Goal: Navigation & Orientation: Understand site structure

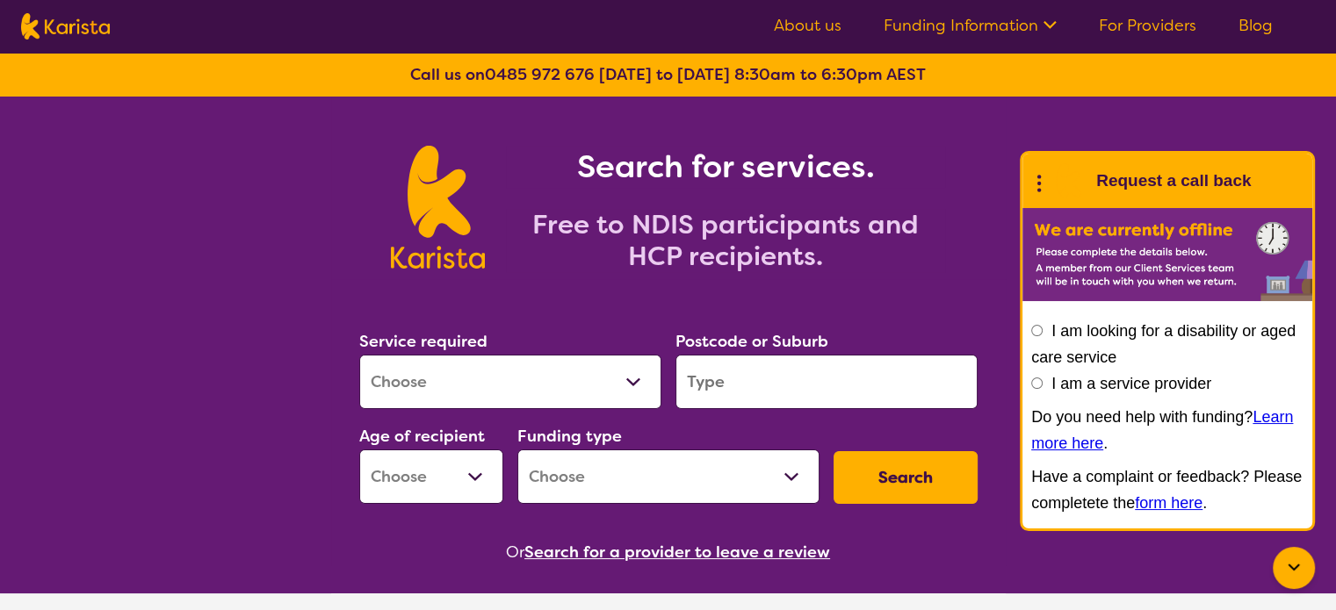
click at [1308, 574] on div at bounding box center [1293, 568] width 42 height 42
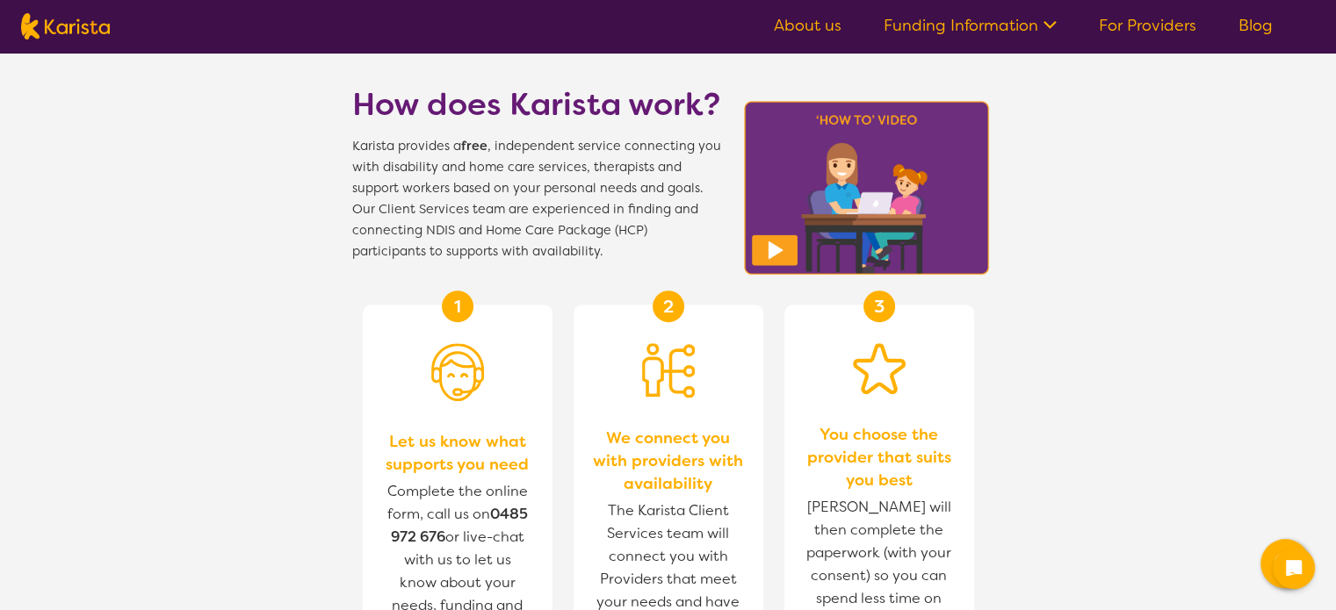
scroll to position [439, 0]
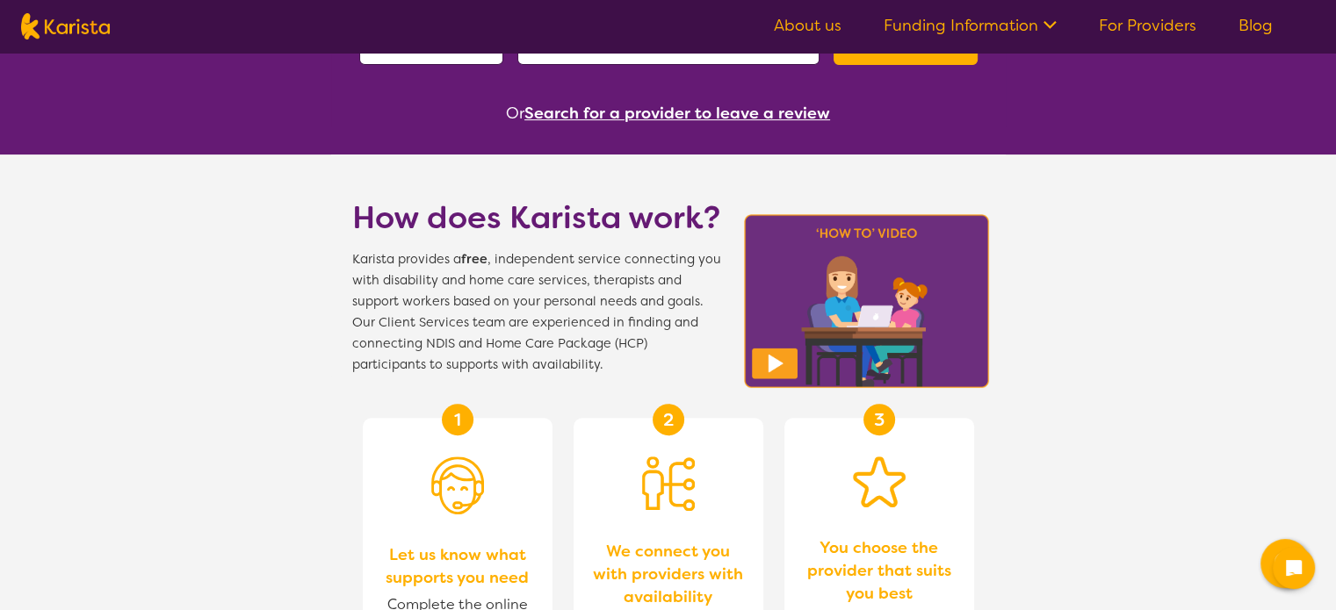
click at [590, 220] on h1 "How does Karista work?" at bounding box center [536, 218] width 369 height 42
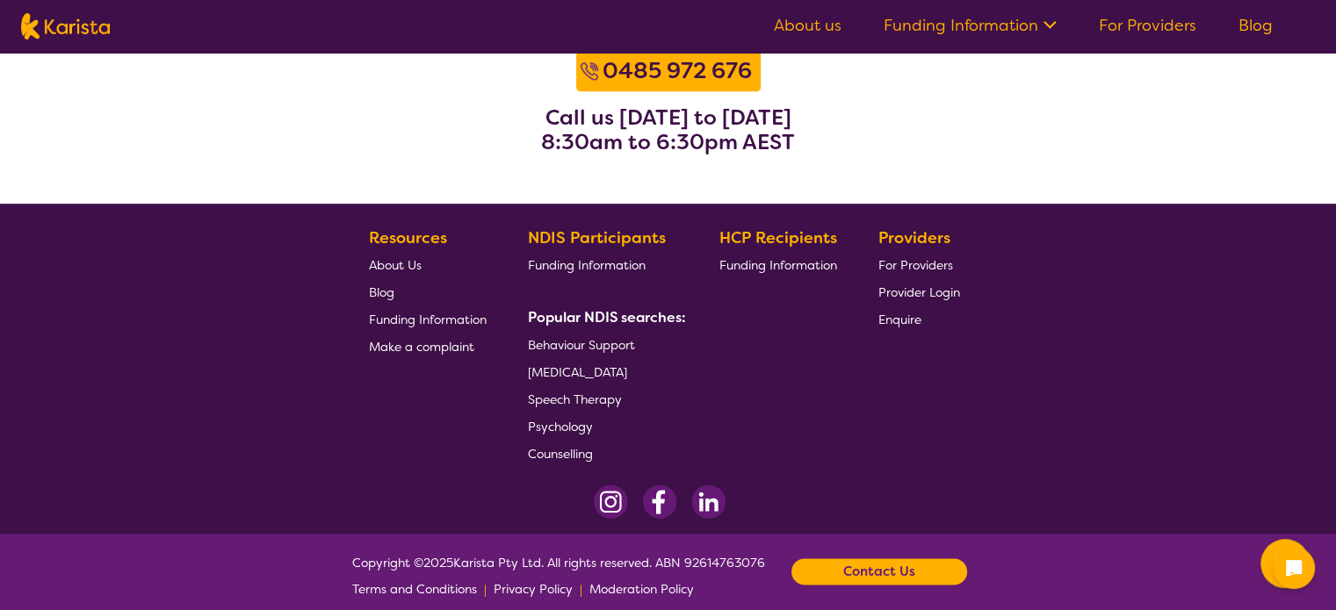
scroll to position [2336, 0]
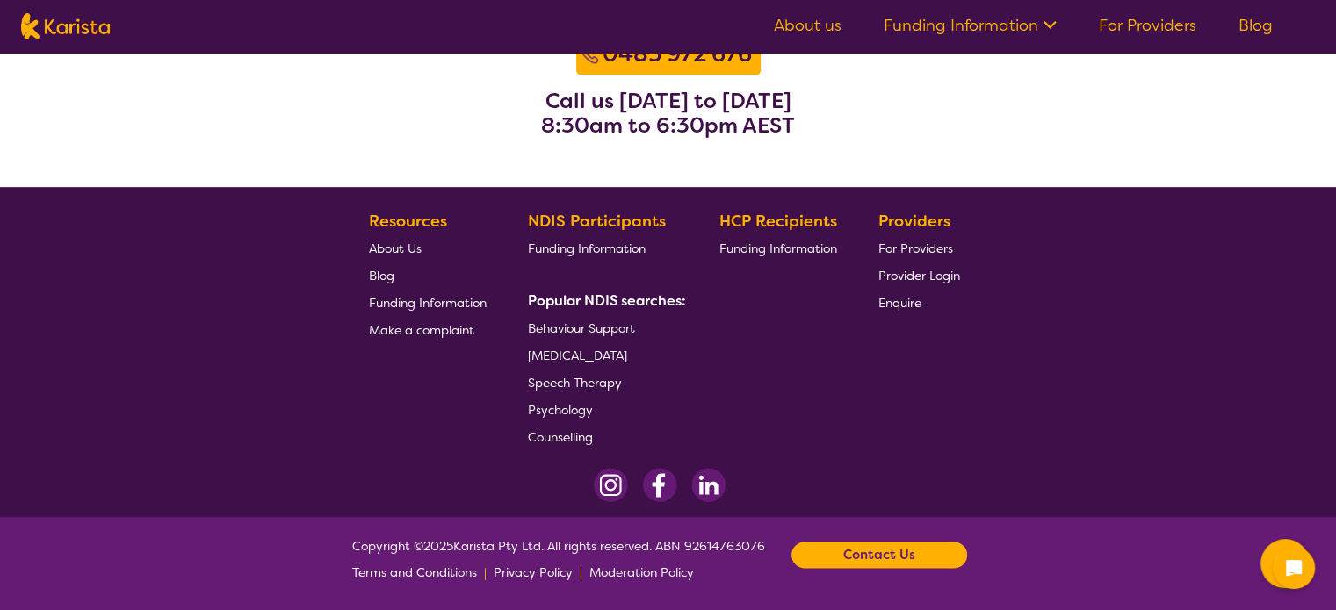
click at [467, 553] on span "Copyright © 2025 Karista Pty Ltd. All rights reserved. ABN 92614763076 Terms an…" at bounding box center [558, 559] width 413 height 53
drag, startPoint x: 467, startPoint y: 553, endPoint x: 530, endPoint y: 545, distance: 63.7
click at [530, 545] on span "Copyright © 2025 Karista Pty Ltd. All rights reserved. ABN 92614763076 Terms an…" at bounding box center [558, 559] width 413 height 53
copy span "Karista Pty Ltd"
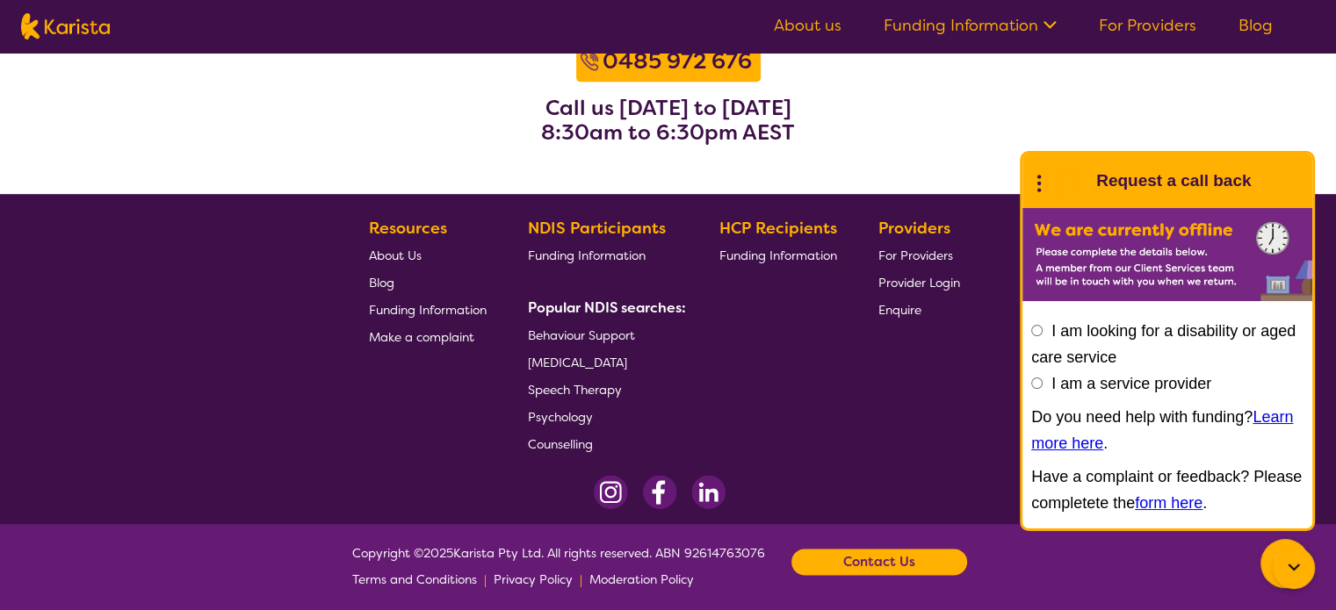
scroll to position [2336, 0]
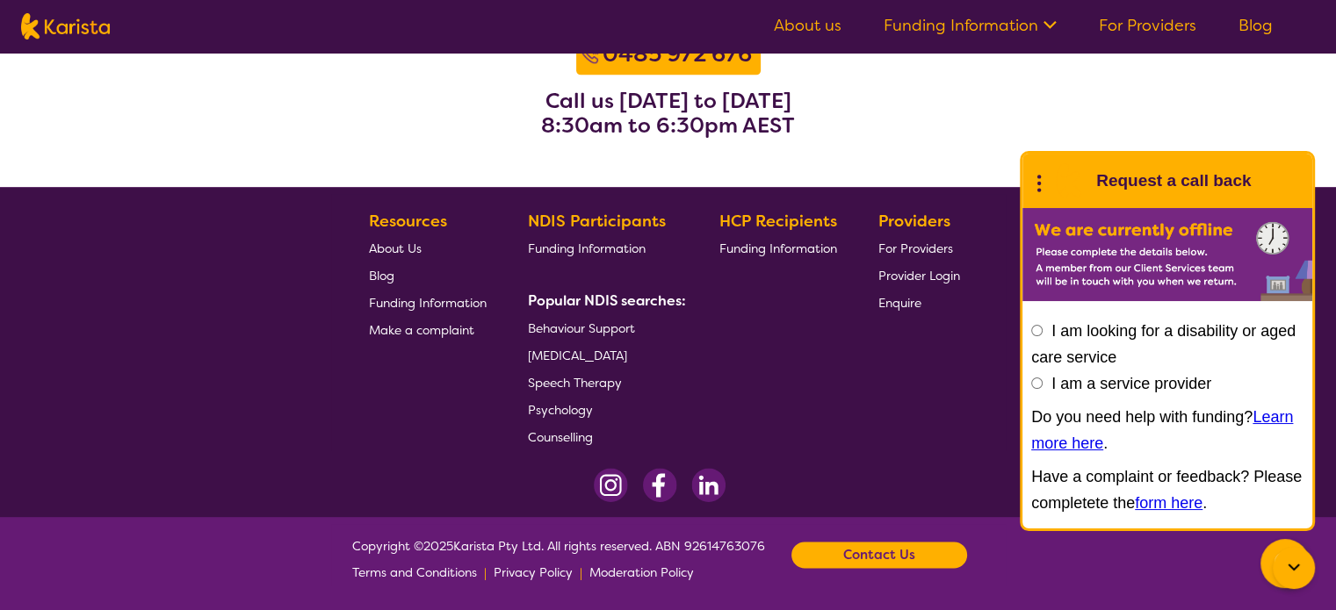
click at [487, 548] on span "Copyright © 2025 Karista Pty Ltd. All rights reserved. ABN 92614763076 Terms an…" at bounding box center [558, 559] width 413 height 53
drag, startPoint x: 487, startPoint y: 548, endPoint x: 532, endPoint y: 549, distance: 44.8
click at [532, 549] on span "Copyright © 2025 Karista Pty Ltd. All rights reserved. ABN 92614763076 Terms an…" at bounding box center [558, 559] width 413 height 53
copy span "Karista Pty Ltd"
